Goal: Navigation & Orientation: Find specific page/section

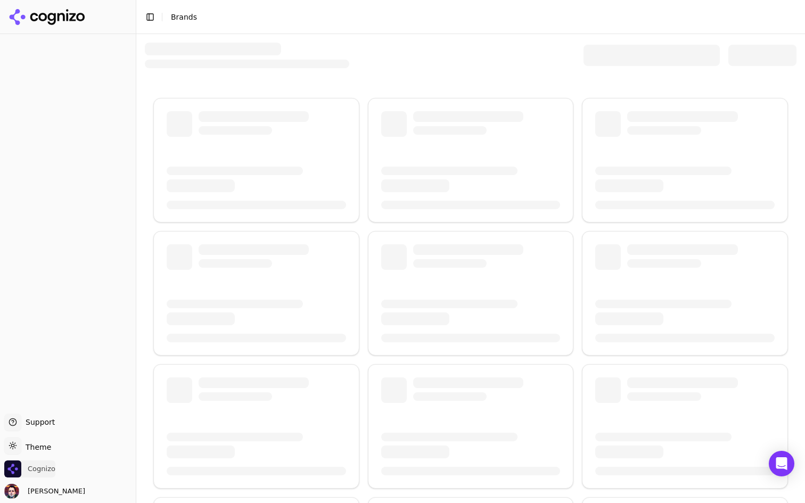
click at [38, 466] on span "Cognizo" at bounding box center [42, 469] width 28 height 10
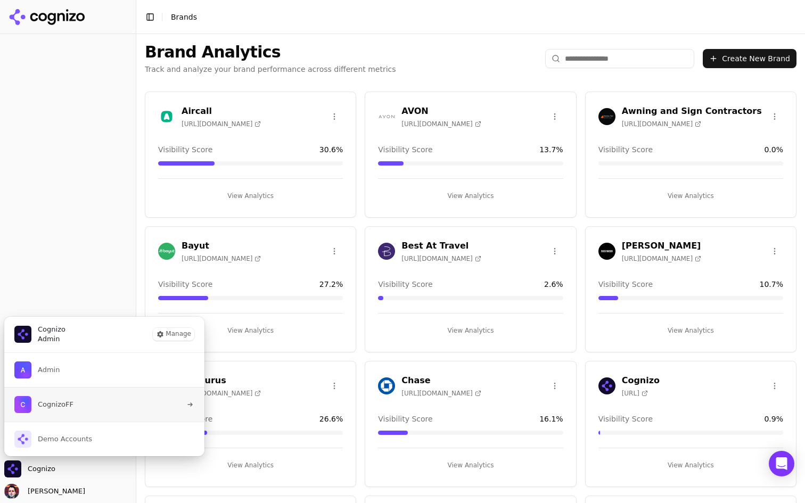
click at [104, 413] on button "CognizoFF" at bounding box center [104, 404] width 201 height 35
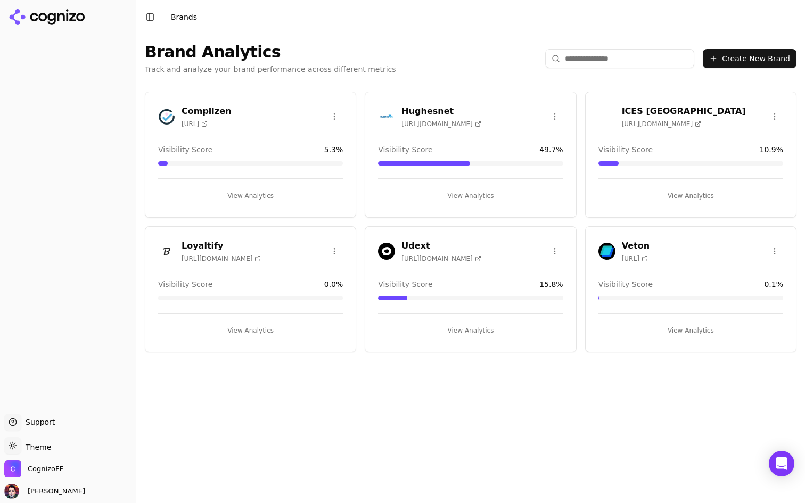
click at [711, 193] on button "View Analytics" at bounding box center [691, 195] width 185 height 17
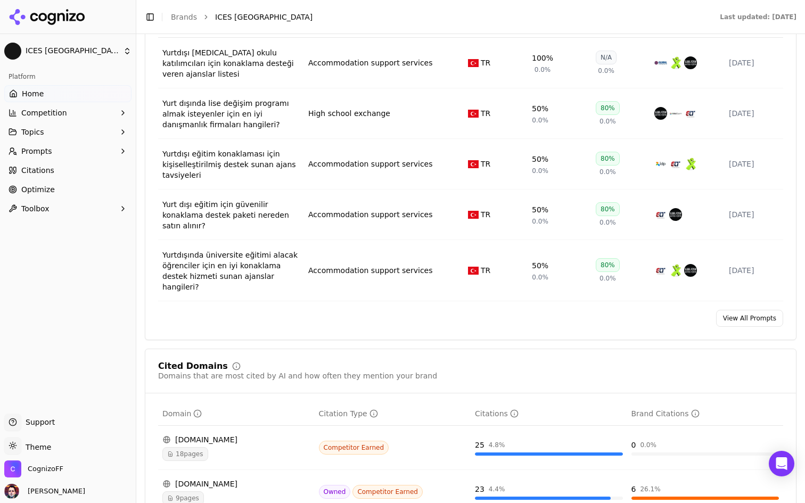
scroll to position [872, 0]
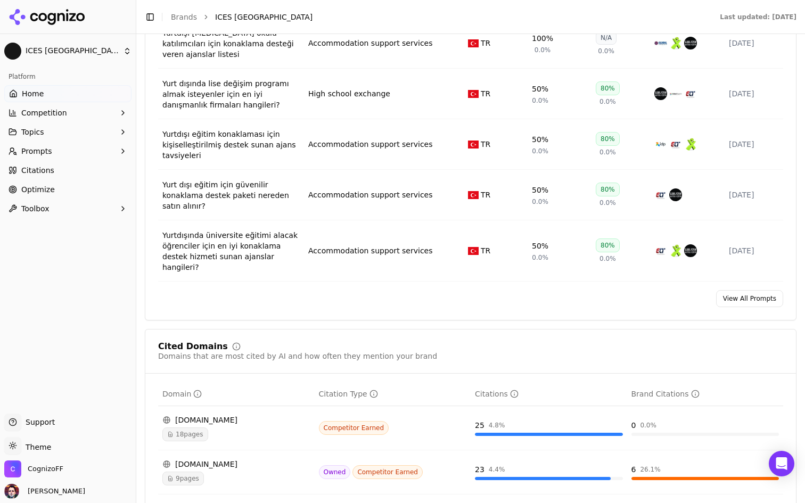
click at [733, 292] on link "View All Prompts" at bounding box center [749, 298] width 67 height 17
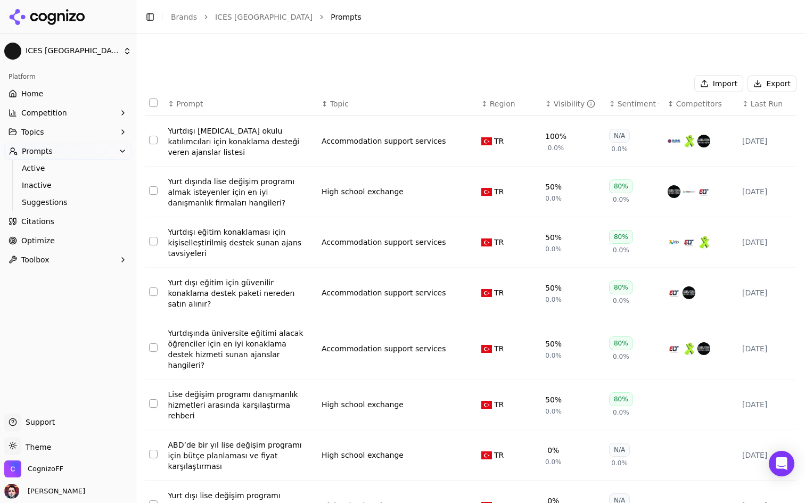
scroll to position [105, 0]
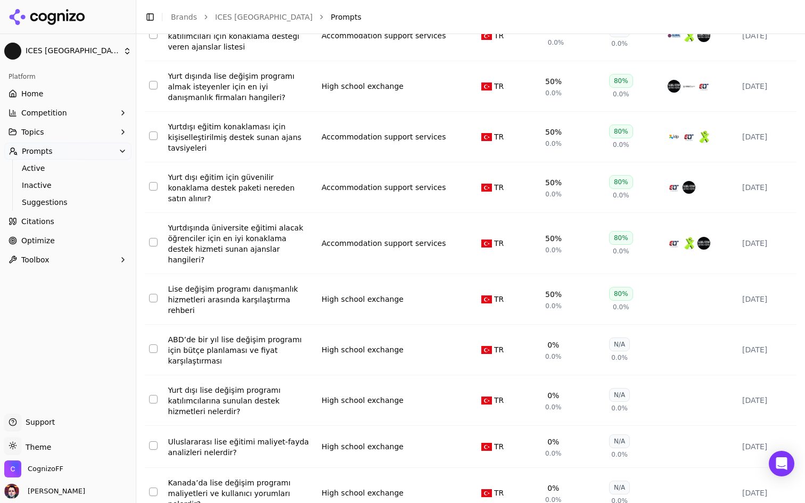
click at [90, 237] on link "Optimize" at bounding box center [67, 240] width 127 height 17
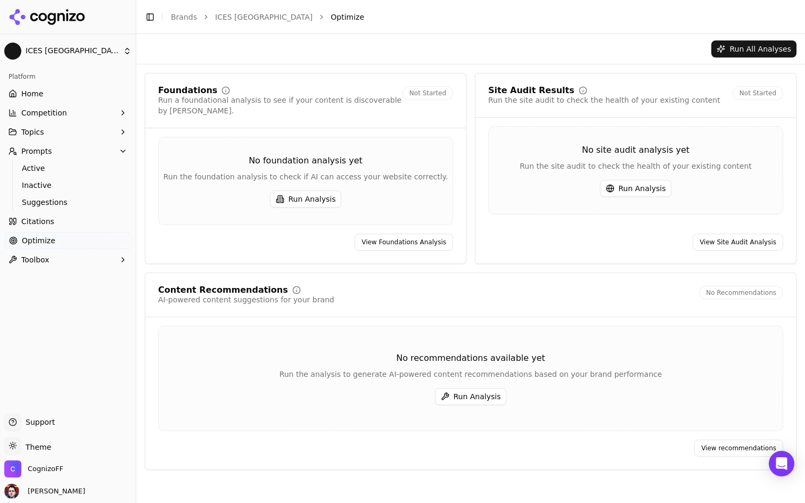
click at [108, 91] on link "Home" at bounding box center [67, 93] width 127 height 17
